Goal: Use online tool/utility: Utilize a website feature to perform a specific function

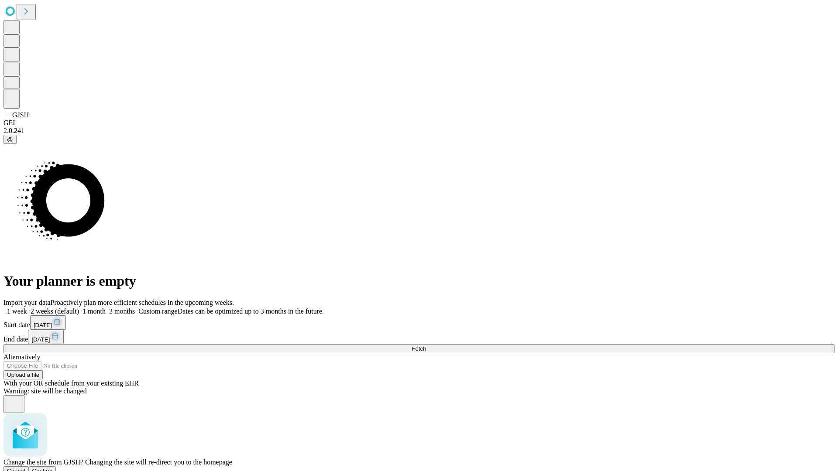
click at [53, 468] on span "Confirm" at bounding box center [42, 471] width 21 height 7
click at [106, 308] on label "1 month" at bounding box center [92, 311] width 27 height 7
click at [426, 345] on span "Fetch" at bounding box center [418, 348] width 14 height 7
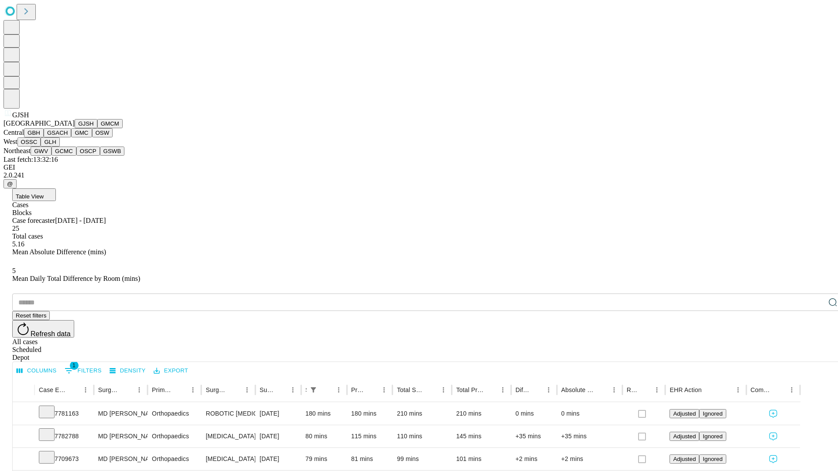
click at [97, 128] on button "GMCM" at bounding box center [109, 123] width 25 height 9
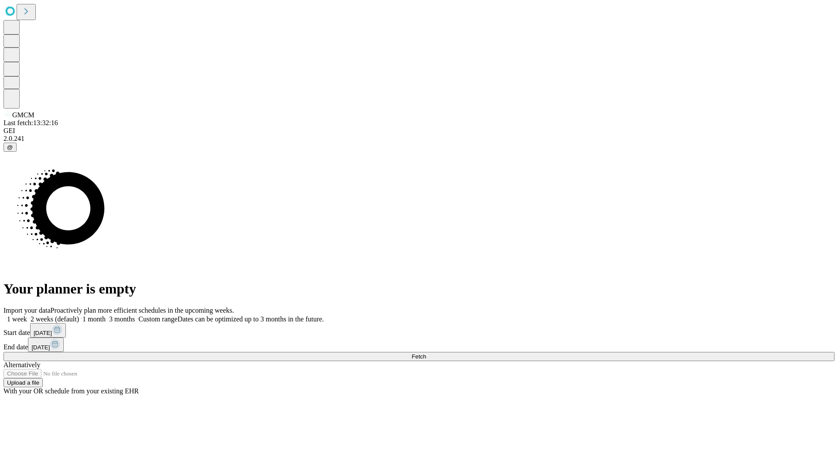
click at [106, 315] on label "1 month" at bounding box center [92, 318] width 27 height 7
click at [426, 353] on span "Fetch" at bounding box center [418, 356] width 14 height 7
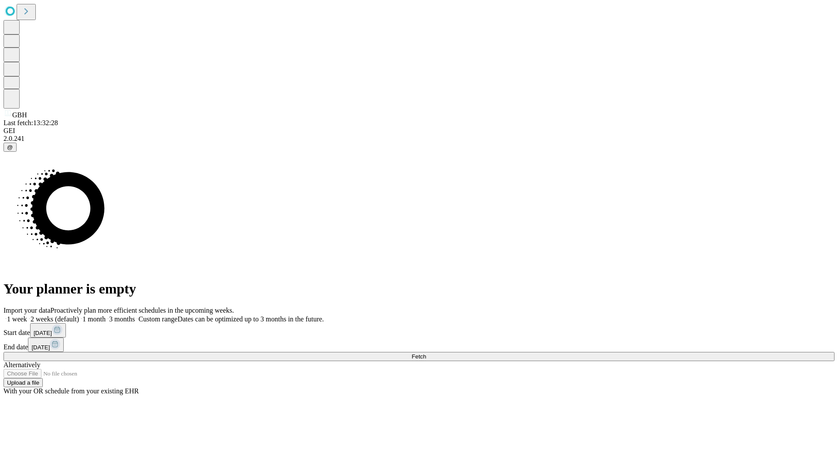
click at [106, 315] on label "1 month" at bounding box center [92, 318] width 27 height 7
click at [426, 353] on span "Fetch" at bounding box center [418, 356] width 14 height 7
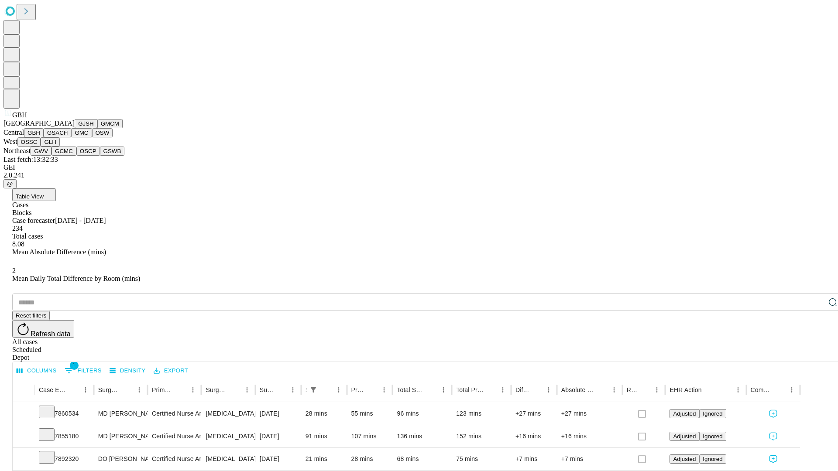
click at [68, 137] on button "GSACH" at bounding box center [57, 132] width 27 height 9
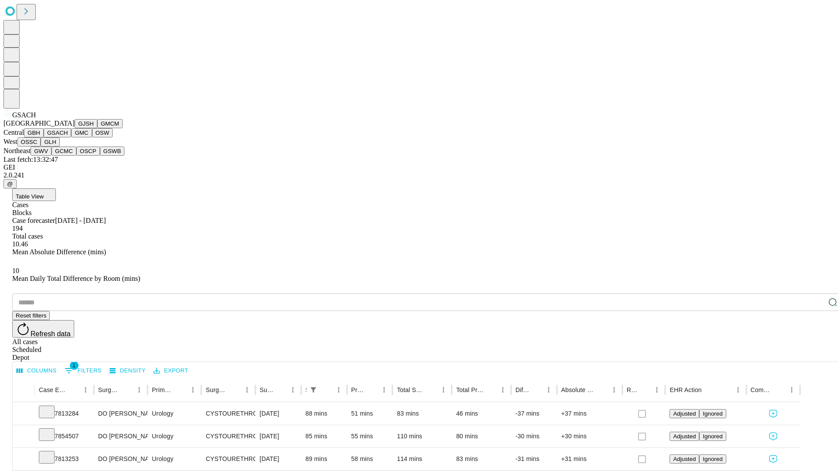
click at [71, 137] on button "GMC" at bounding box center [81, 132] width 21 height 9
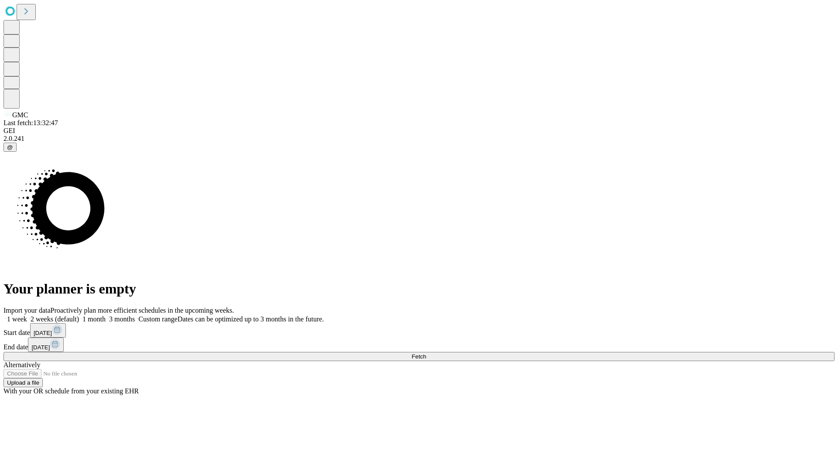
click at [106, 315] on label "1 month" at bounding box center [92, 318] width 27 height 7
click at [426, 353] on span "Fetch" at bounding box center [418, 356] width 14 height 7
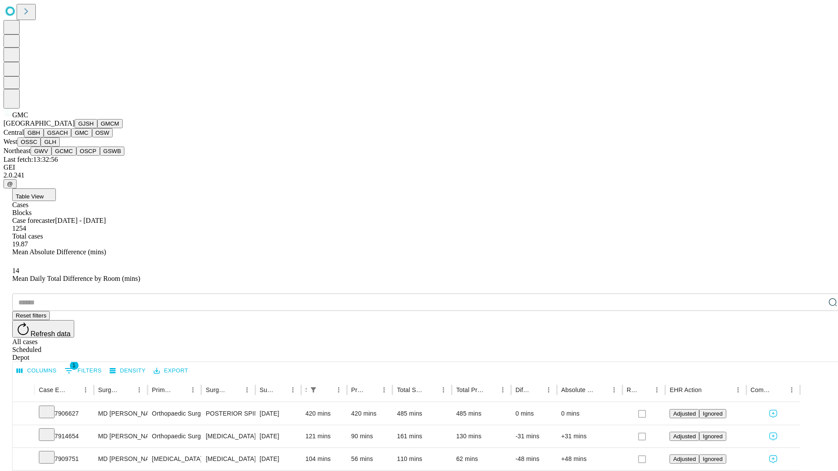
click at [92, 137] on button "OSW" at bounding box center [102, 132] width 21 height 9
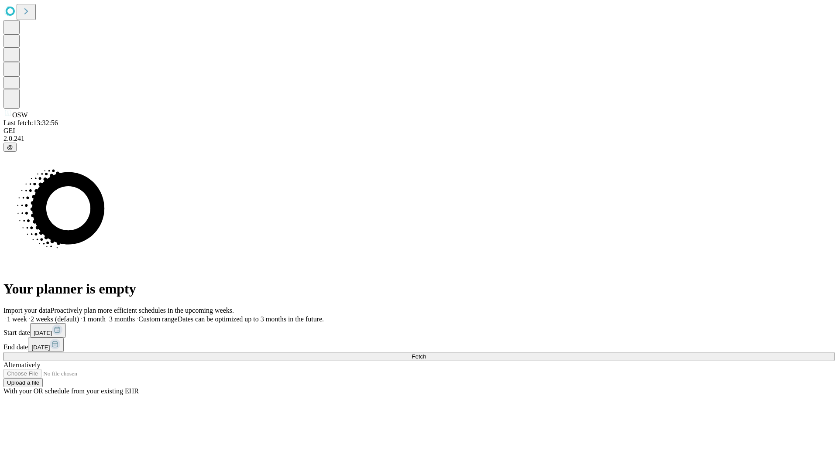
click at [106, 315] on label "1 month" at bounding box center [92, 318] width 27 height 7
click at [426, 353] on span "Fetch" at bounding box center [418, 356] width 14 height 7
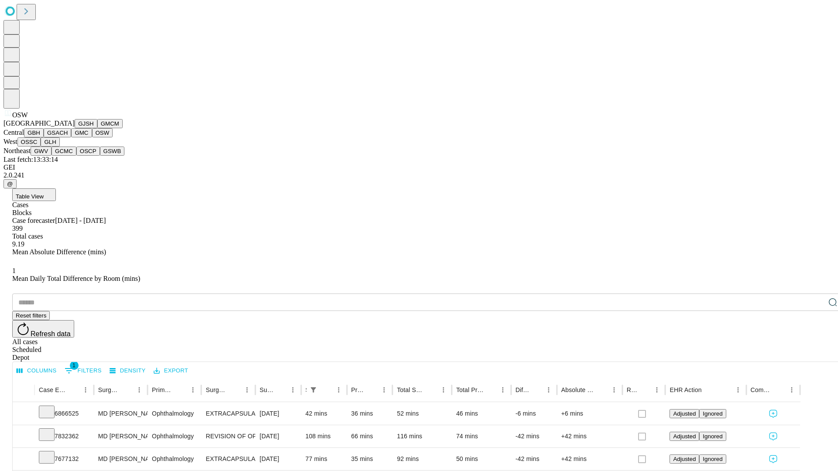
click at [41, 147] on button "OSSC" at bounding box center [29, 141] width 24 height 9
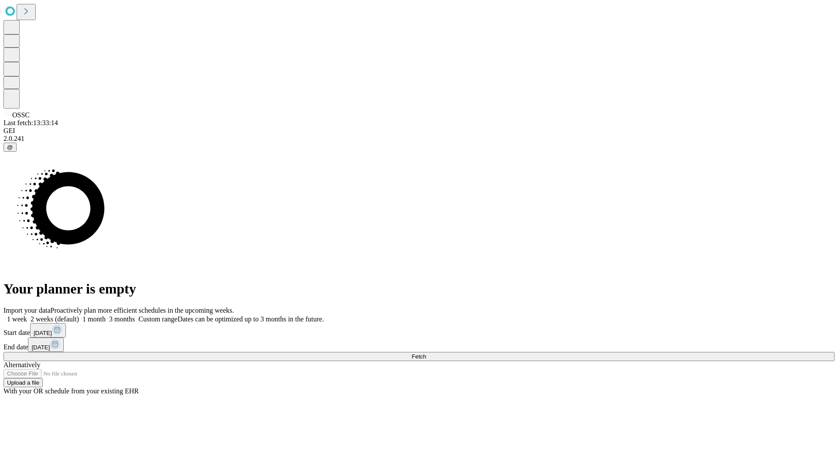
click at [106, 315] on label "1 month" at bounding box center [92, 318] width 27 height 7
click at [426, 353] on span "Fetch" at bounding box center [418, 356] width 14 height 7
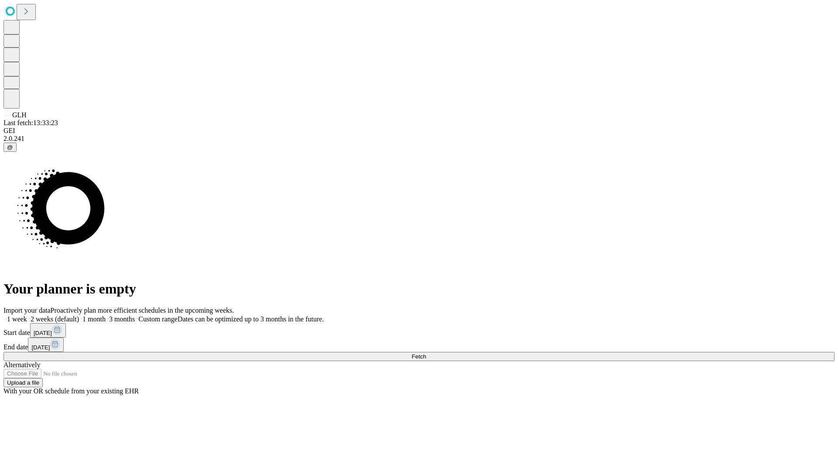
click at [106, 315] on label "1 month" at bounding box center [92, 318] width 27 height 7
click at [426, 353] on span "Fetch" at bounding box center [418, 356] width 14 height 7
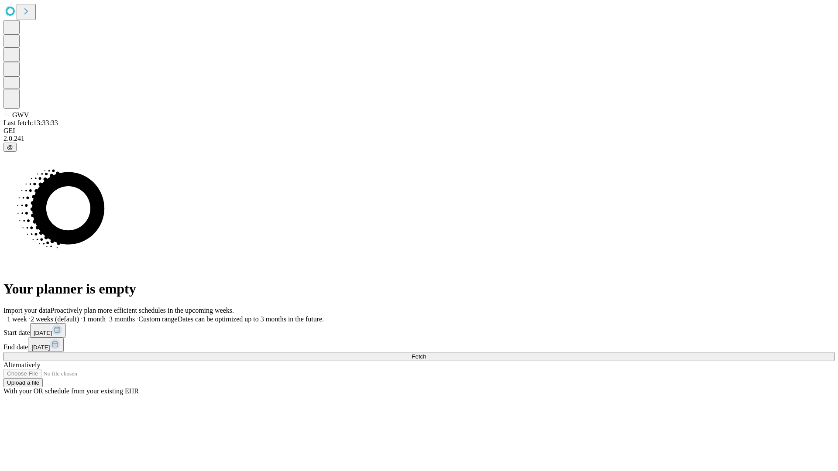
click at [426, 353] on span "Fetch" at bounding box center [418, 356] width 14 height 7
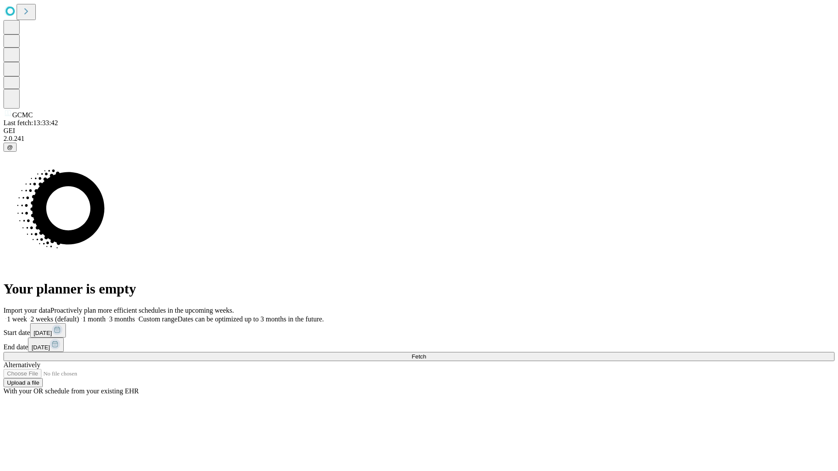
click at [426, 353] on span "Fetch" at bounding box center [418, 356] width 14 height 7
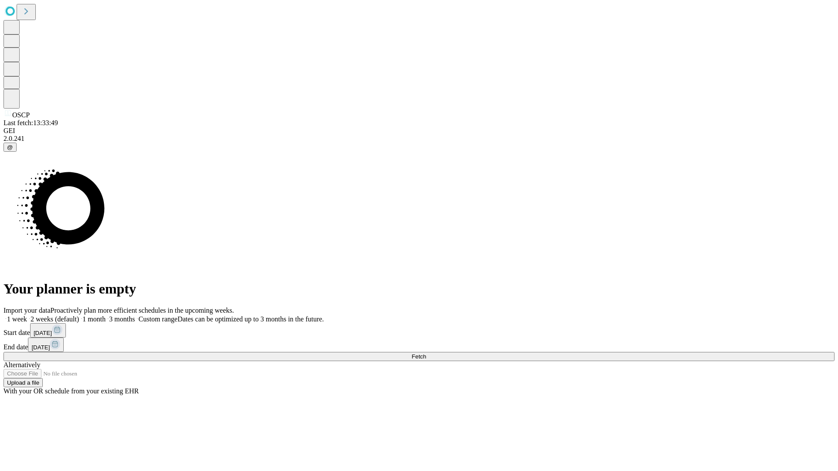
click at [426, 353] on span "Fetch" at bounding box center [418, 356] width 14 height 7
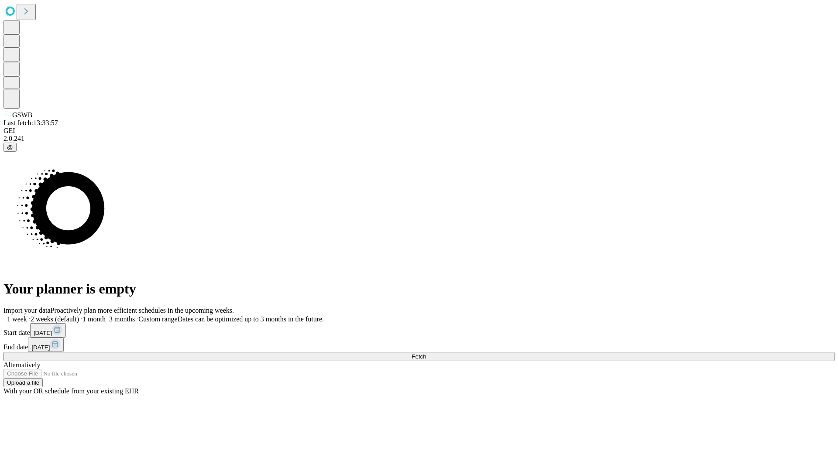
click at [106, 315] on label "1 month" at bounding box center [92, 318] width 27 height 7
click at [426, 353] on span "Fetch" at bounding box center [418, 356] width 14 height 7
